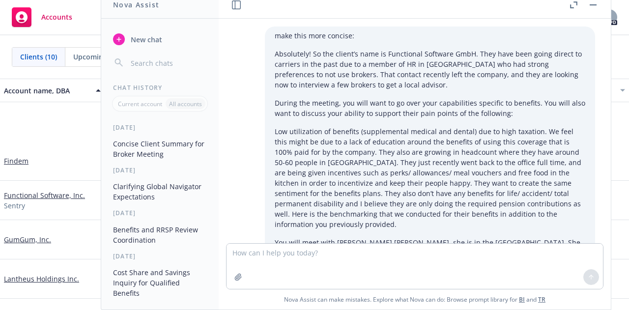
scroll to position [5135, 0]
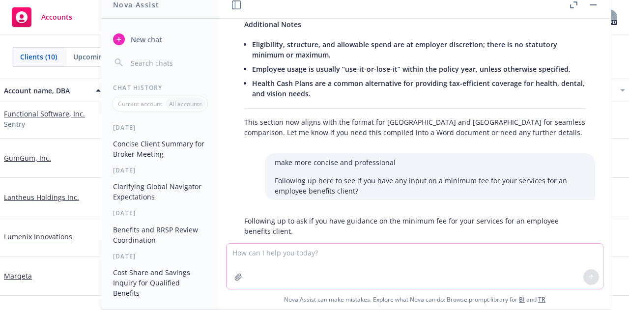
click at [291, 264] on textarea at bounding box center [415, 266] width 376 height 45
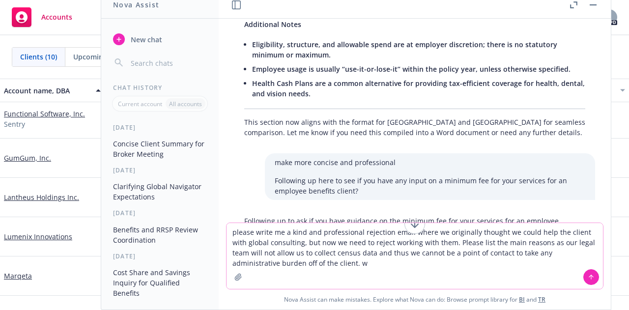
type textarea "please write me a kind and professional rejection email where we originally tho…"
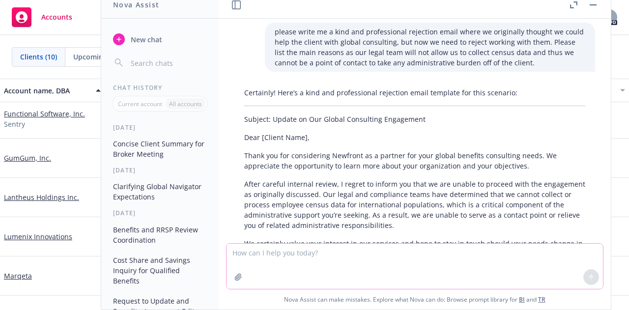
scroll to position [5410, 0]
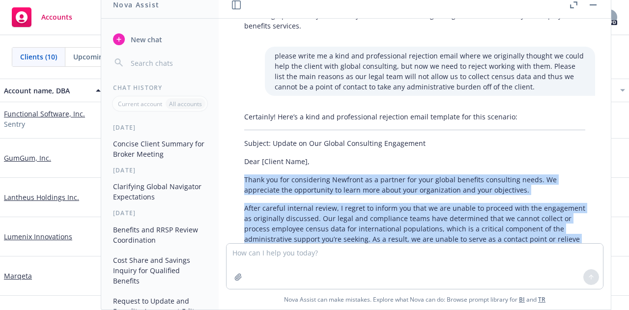
drag, startPoint x: 434, startPoint y: 216, endPoint x: 231, endPoint y: 89, distance: 239.4
click at [231, 108] on div "Certainly! Here’s a kind and professional rejection email template for this sce…" at bounding box center [415, 240] width 376 height 265
copy div "Thank you for considering Newfront as a partner for your global benefits consul…"
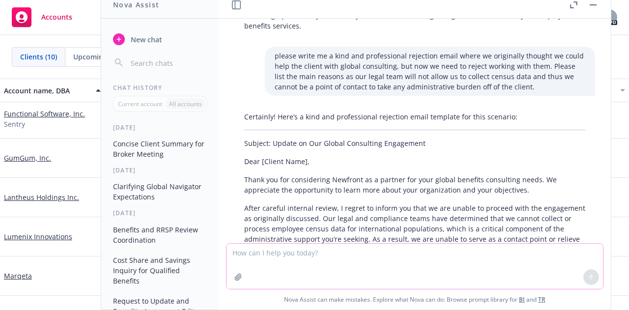
click at [381, 277] on textarea at bounding box center [415, 266] width 376 height 45
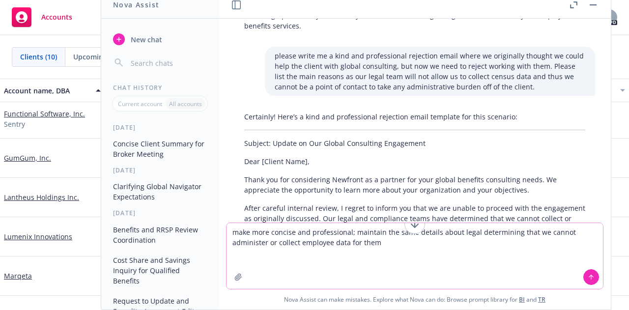
paste textarea "Lorem ips dol sitametcons Adipisci el s doeiusm tem inci utlabo etdolore magnaa…"
type textarea "lore ipsu dolorsi ame consectetura; elitsedd eiu temp incidid utlab etdol magna…"
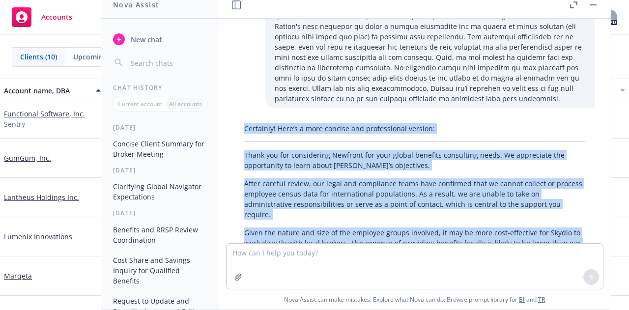
scroll to position [5877, 0]
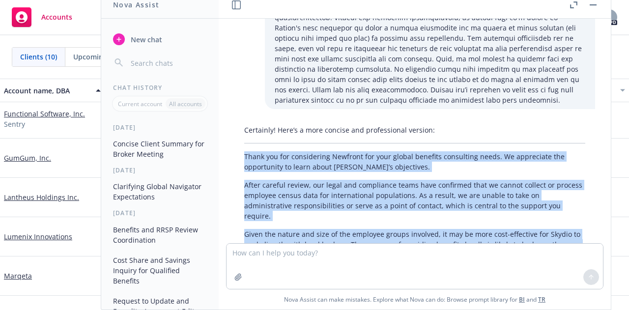
drag, startPoint x: 535, startPoint y: 181, endPoint x: 232, endPoint y: 61, distance: 325.5
click at [232, 121] on div "Certainly! Here’s a more concise and professional version: Thank you for consid…" at bounding box center [415, 235] width 376 height 228
copy div "Thank you for considering Newfront for your global benefits consulting needs. W…"
click at [329, 307] on p "Please let us know if you would like further context or referrals to alternativ…" at bounding box center [414, 312] width 341 height 10
